Goal: Transaction & Acquisition: Register for event/course

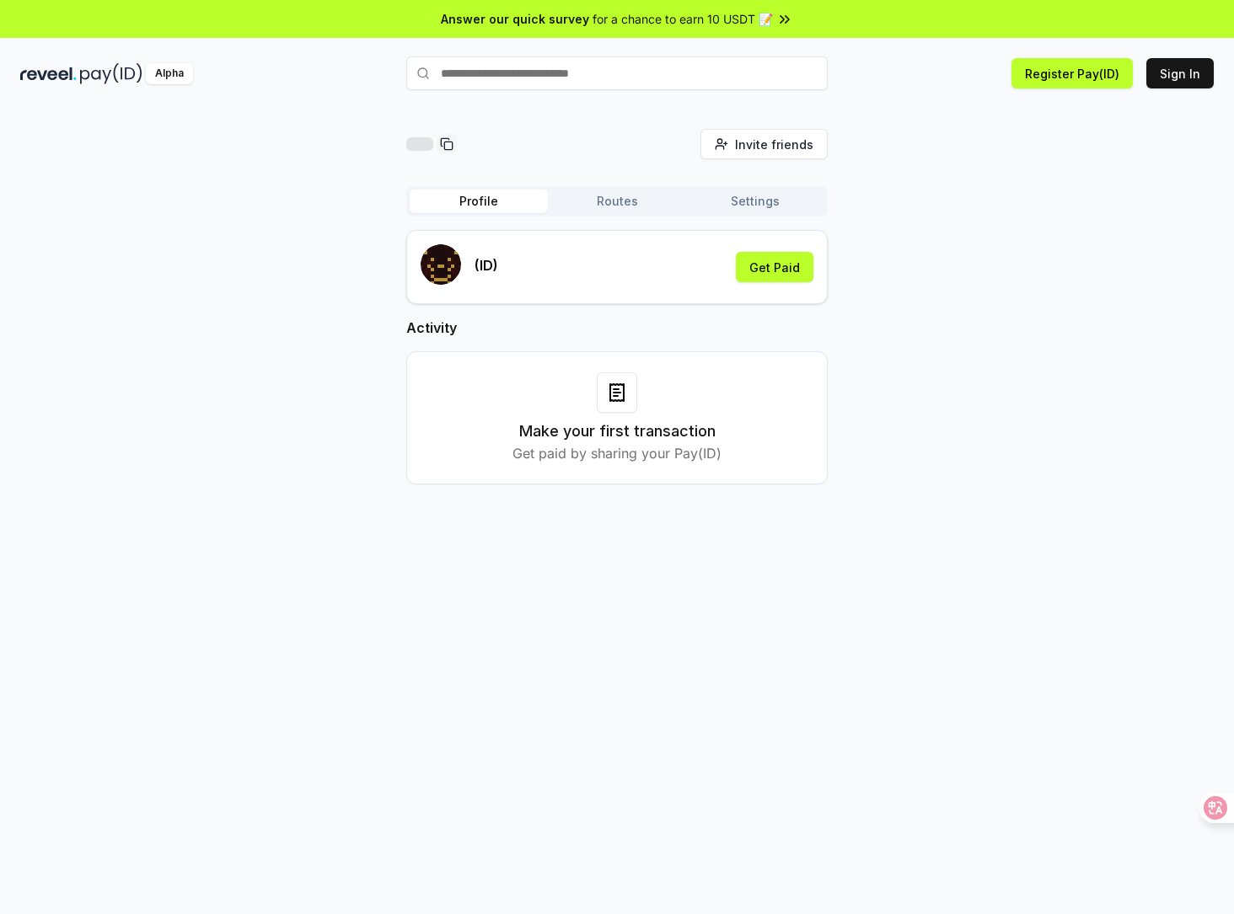
click at [642, 271] on div "(ID) Get Paid" at bounding box center [617, 267] width 393 height 46
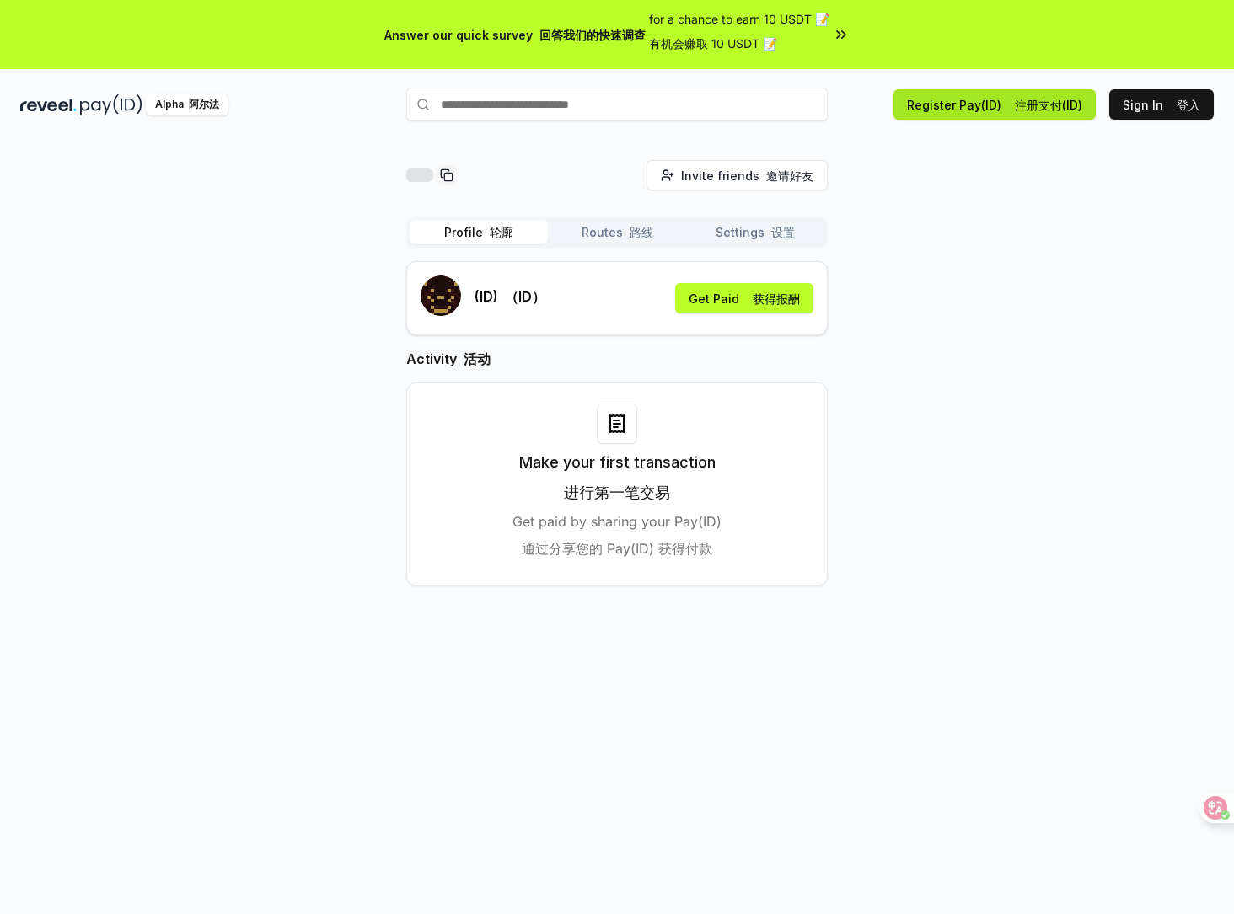
click at [970, 110] on button "Register Pay(ID) 注册支付(ID)" at bounding box center [994, 104] width 202 height 30
